Goal: Task Accomplishment & Management: Manage account settings

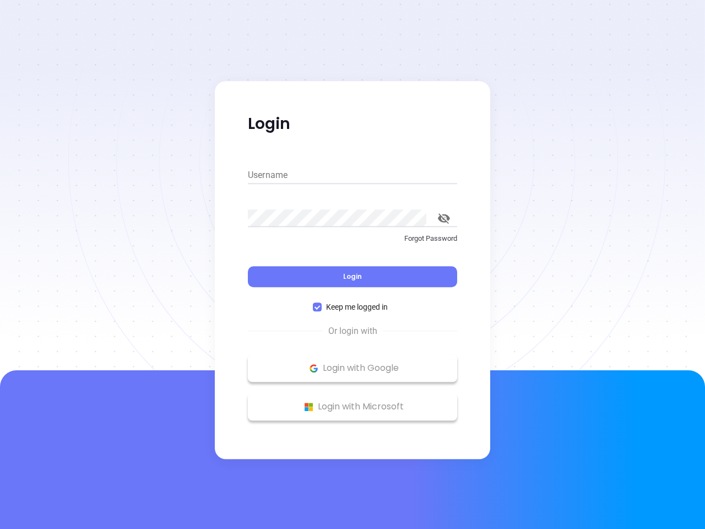
click at [353, 265] on div "Login" at bounding box center [352, 270] width 209 height 34
click at [353, 175] on input "Username" at bounding box center [352, 175] width 209 height 18
click at [444, 218] on icon "toggle password visibility" at bounding box center [444, 218] width 12 height 10
click at [353, 277] on span "Login" at bounding box center [352, 276] width 19 height 9
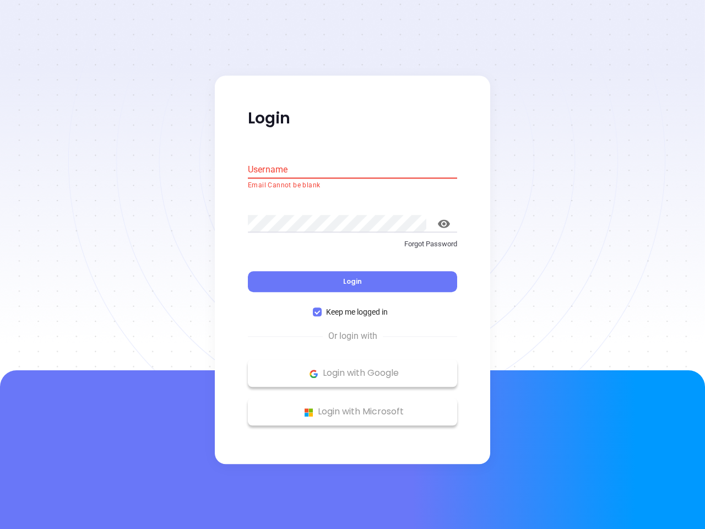
click at [353, 307] on span "Keep me logged in" at bounding box center [357, 312] width 71 height 12
click at [322, 308] on input "Keep me logged in" at bounding box center [317, 312] width 9 height 9
checkbox input "false"
click at [353, 368] on p "Login with Google" at bounding box center [352, 373] width 198 height 17
click at [353, 407] on p "Login with Microsoft" at bounding box center [352, 412] width 198 height 17
